Goal: Navigation & Orientation: Find specific page/section

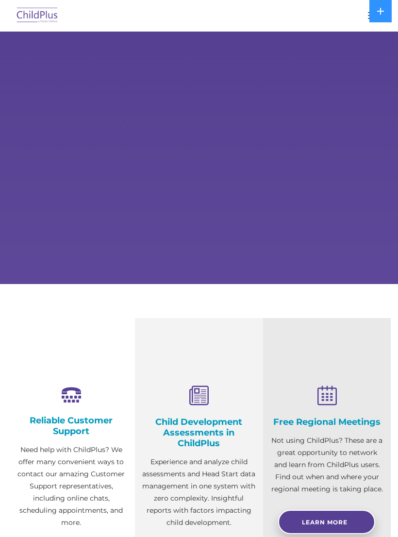
select select "MEDIUM"
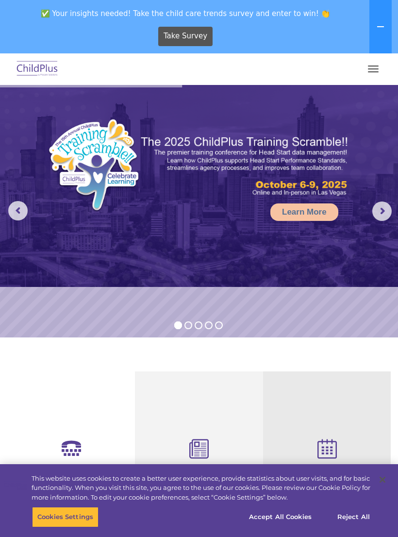
click at [367, 71] on button "button" at bounding box center [373, 69] width 20 height 16
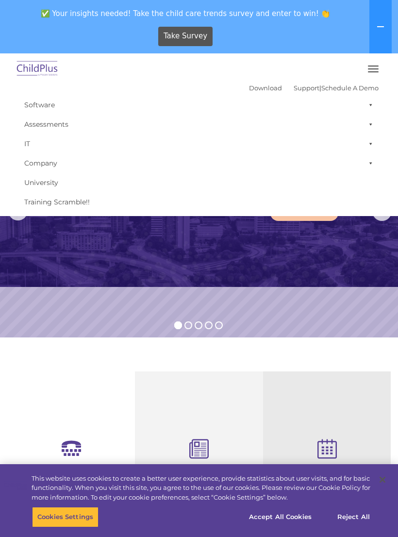
click at [58, 23] on div "Take Survey" at bounding box center [185, 36] width 363 height 27
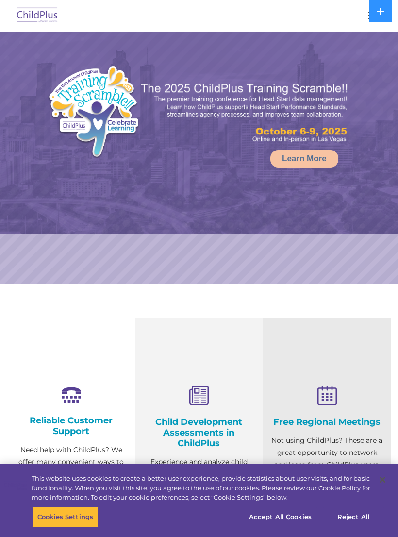
select select "MEDIUM"
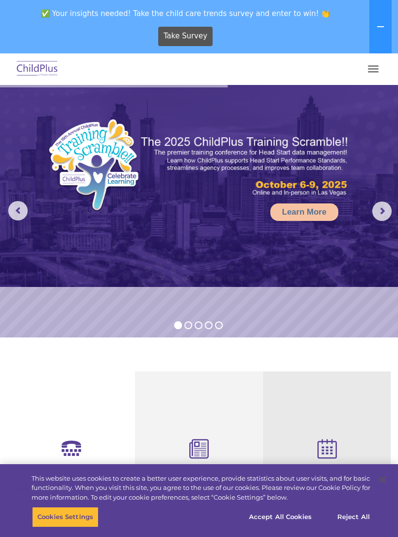
click at [35, 76] on img at bounding box center [38, 69] width 46 height 23
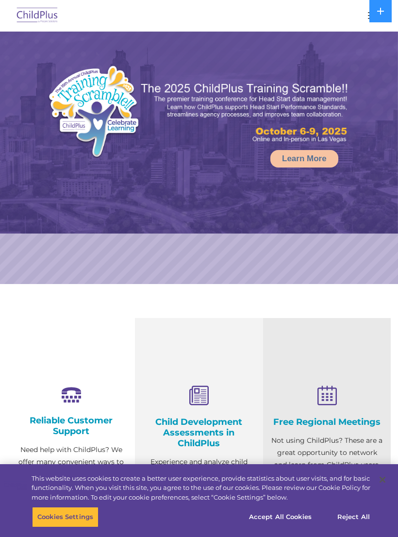
select select "MEDIUM"
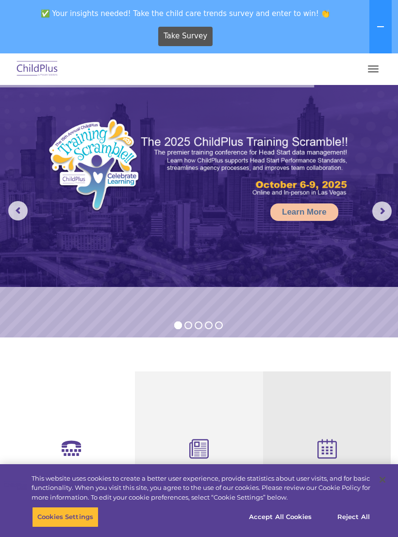
click at [374, 69] on span "button" at bounding box center [373, 68] width 11 height 1
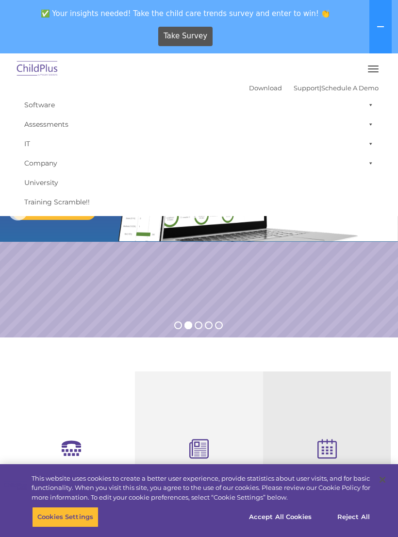
click at [34, 103] on link "Software" at bounding box center [198, 104] width 359 height 19
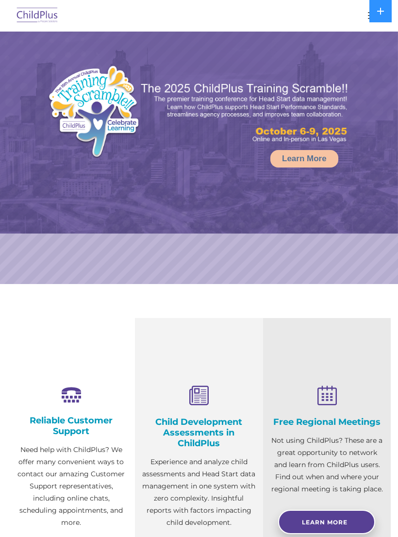
select select "MEDIUM"
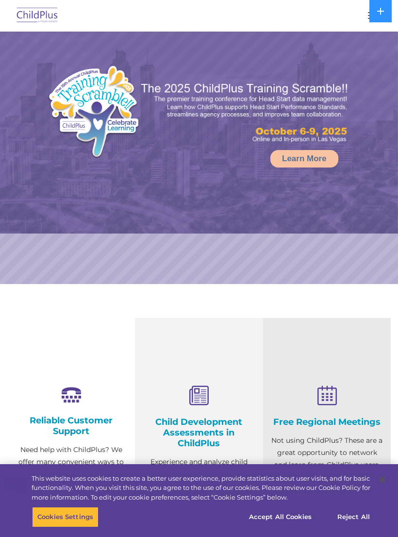
select select "MEDIUM"
